Goal: Information Seeking & Learning: Learn about a topic

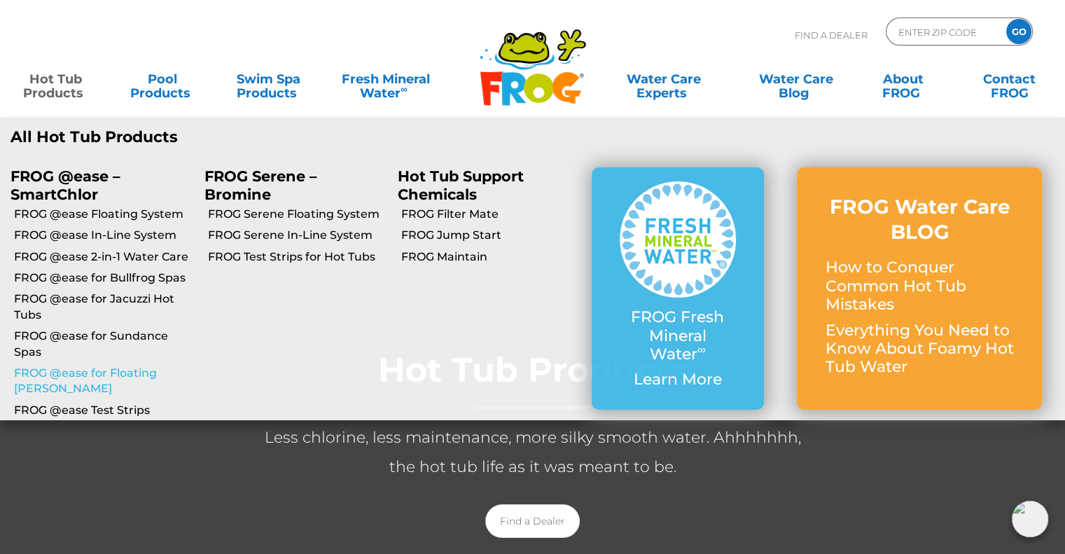
click at [78, 375] on link "FROG @ease for Floating [PERSON_NAME]" at bounding box center [104, 381] width 180 height 32
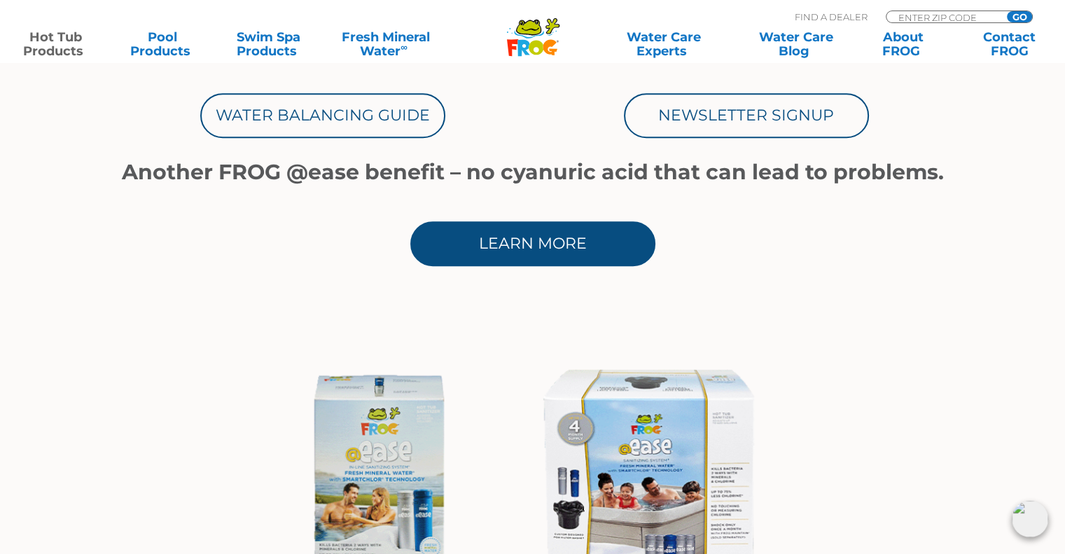
scroll to position [1120, 0]
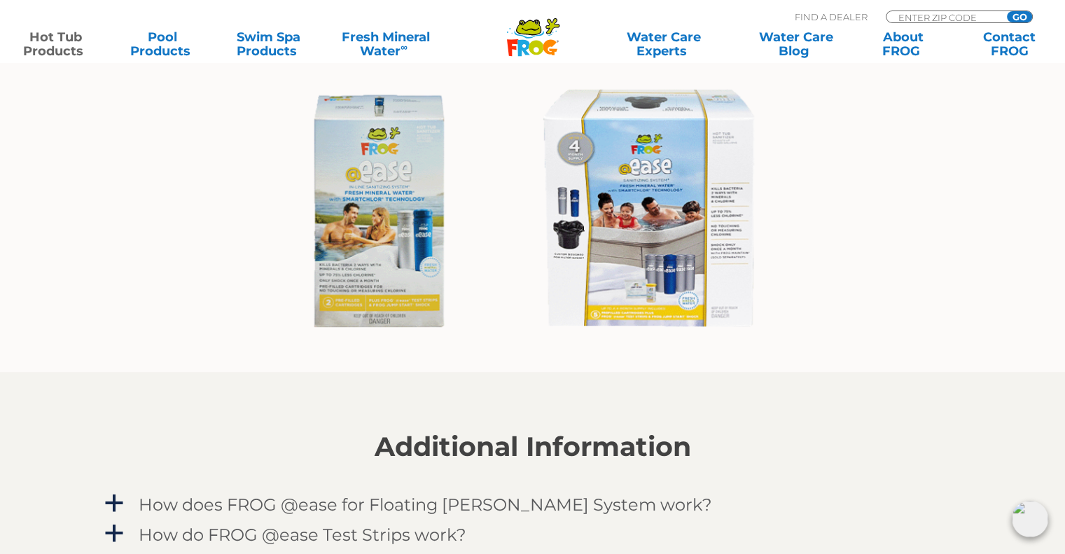
click at [655, 169] on img at bounding box center [533, 212] width 512 height 276
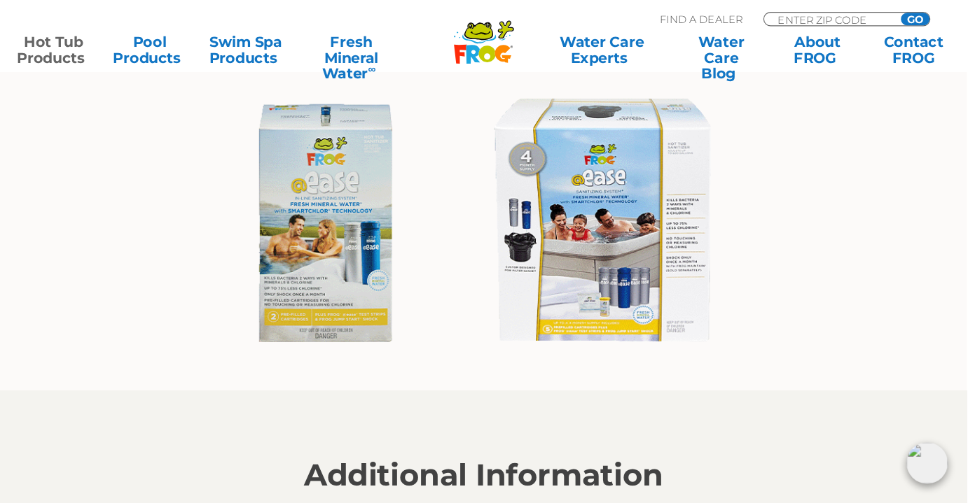
scroll to position [1122, 0]
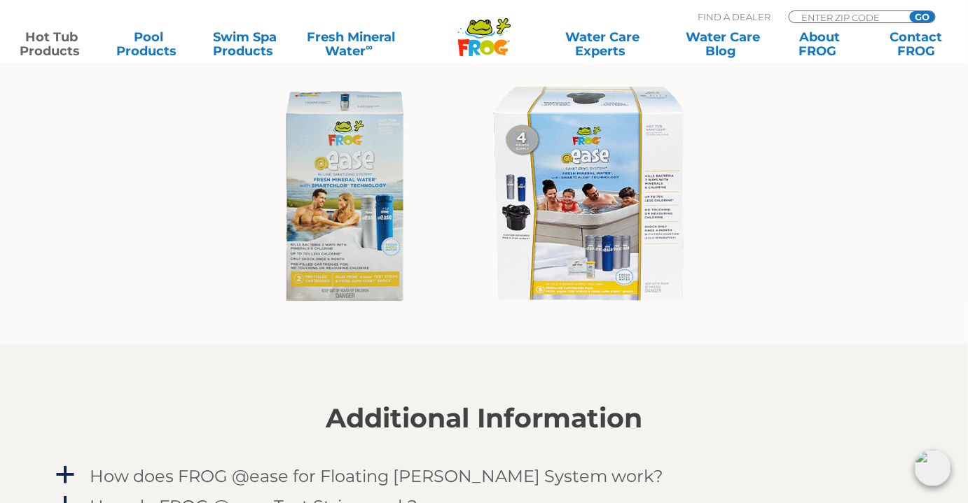
click at [562, 173] on img at bounding box center [483, 197] width 463 height 250
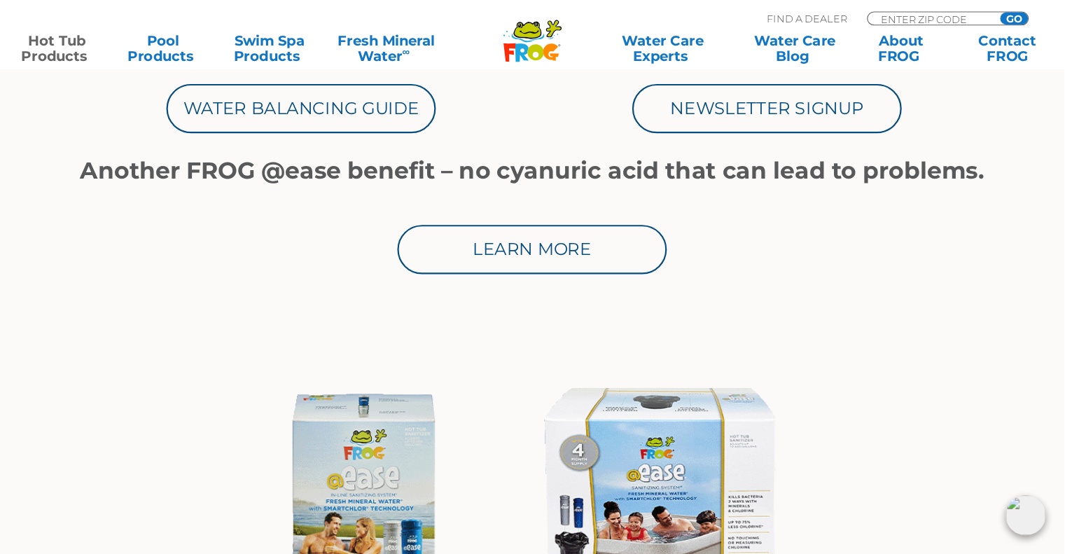
scroll to position [857, 0]
